Goal: Information Seeking & Learning: Understand process/instructions

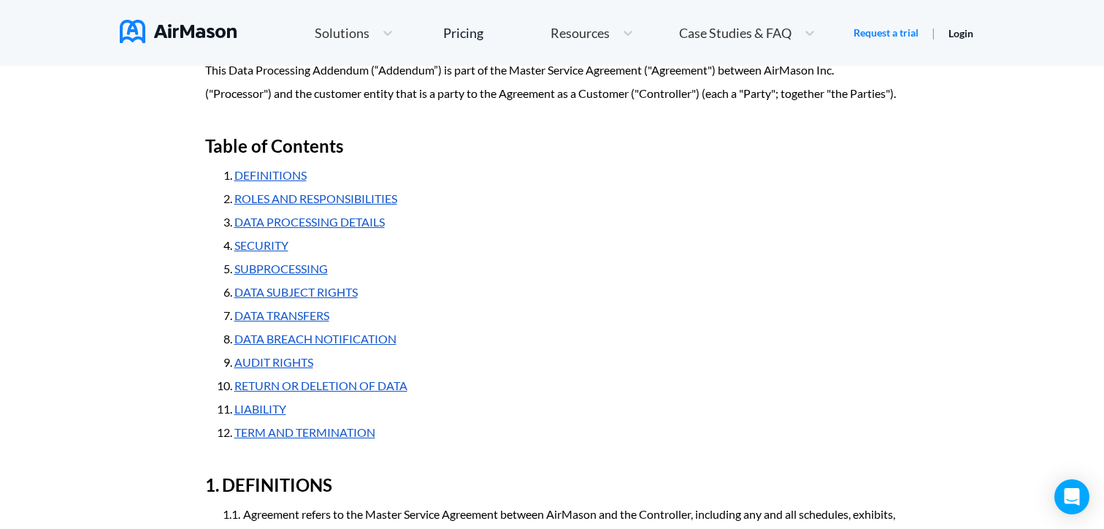
click at [266, 345] on link "DATA BREACH NOTIFICATION" at bounding box center [315, 339] width 162 height 14
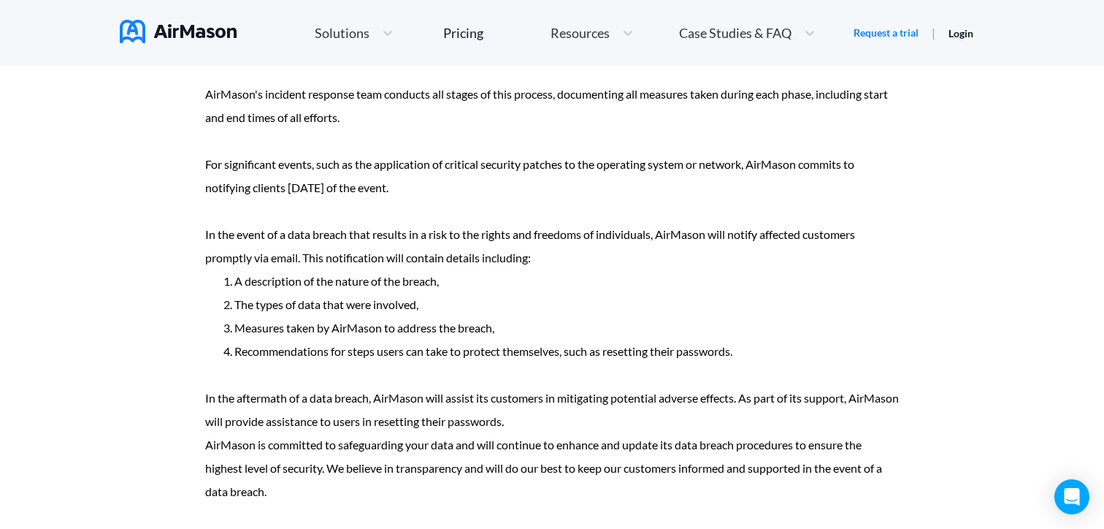
scroll to position [3558, 0]
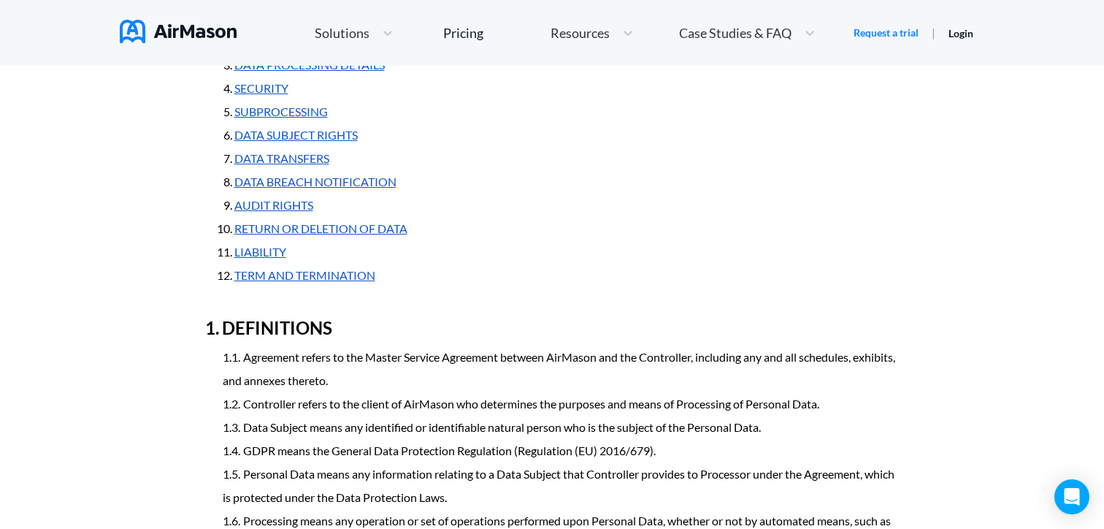
click at [269, 118] on link "SUBPROCESSING" at bounding box center [280, 111] width 93 height 14
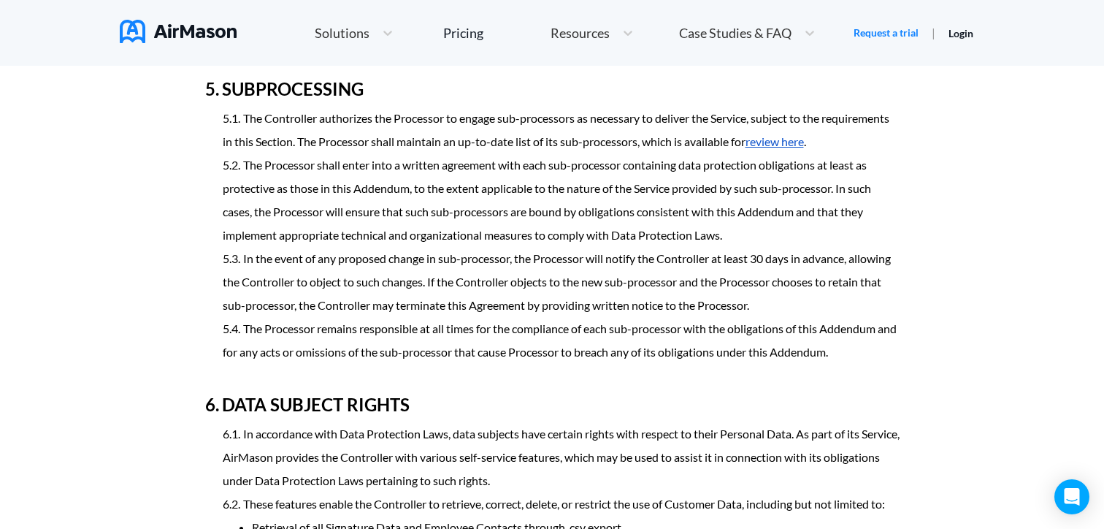
click at [804, 148] on link "review here" at bounding box center [775, 141] width 58 height 14
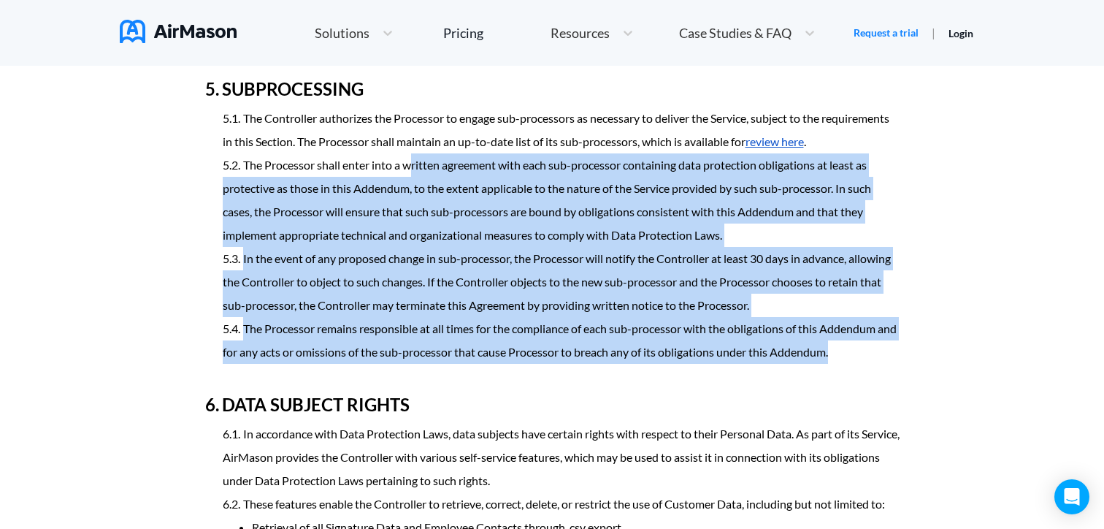
drag, startPoint x: 873, startPoint y: 383, endPoint x: 410, endPoint y: 196, distance: 499.0
click at [410, 196] on ol "The Controller authorizes the Processor to engage sub-processors as necessary t…" at bounding box center [552, 235] width 694 height 257
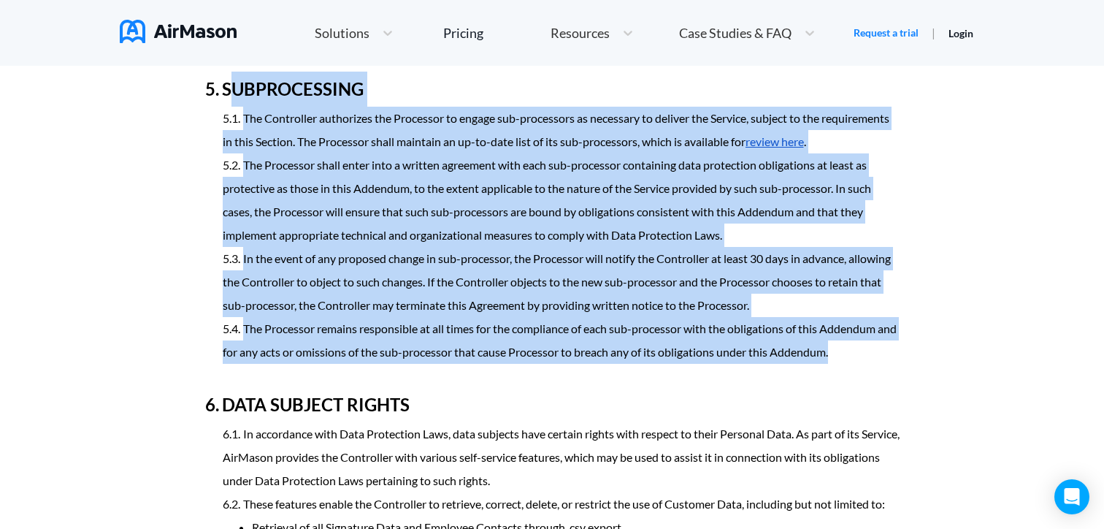
click at [229, 107] on h2 "SUBPROCESSING" at bounding box center [552, 89] width 694 height 35
click at [220, 107] on h2 "SUBPROCESSING" at bounding box center [552, 89] width 694 height 35
copy div "SUBPROCESSING The Controller authorizes the Processor to engage sub-processors …"
